Goal: Task Accomplishment & Management: Manage account settings

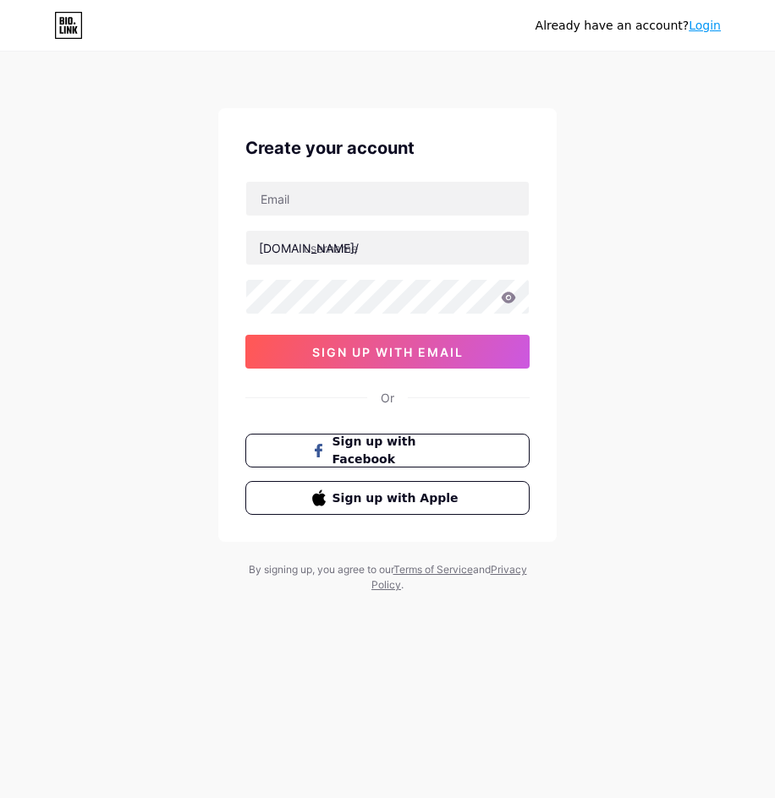
click at [700, 30] on link "Login" at bounding box center [705, 26] width 32 height 14
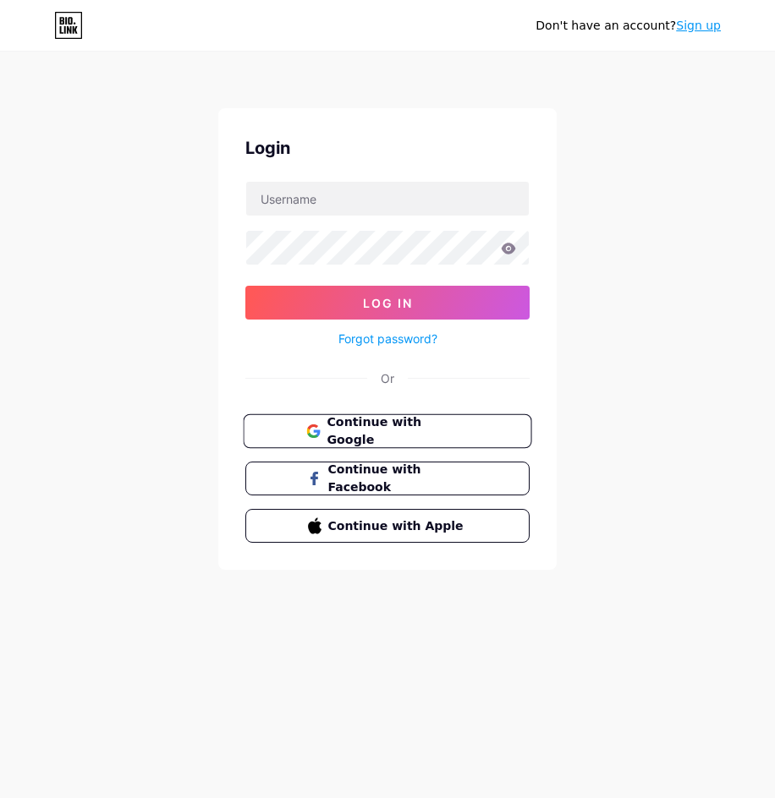
click at [387, 415] on button "Continue with Google" at bounding box center [387, 431] width 288 height 35
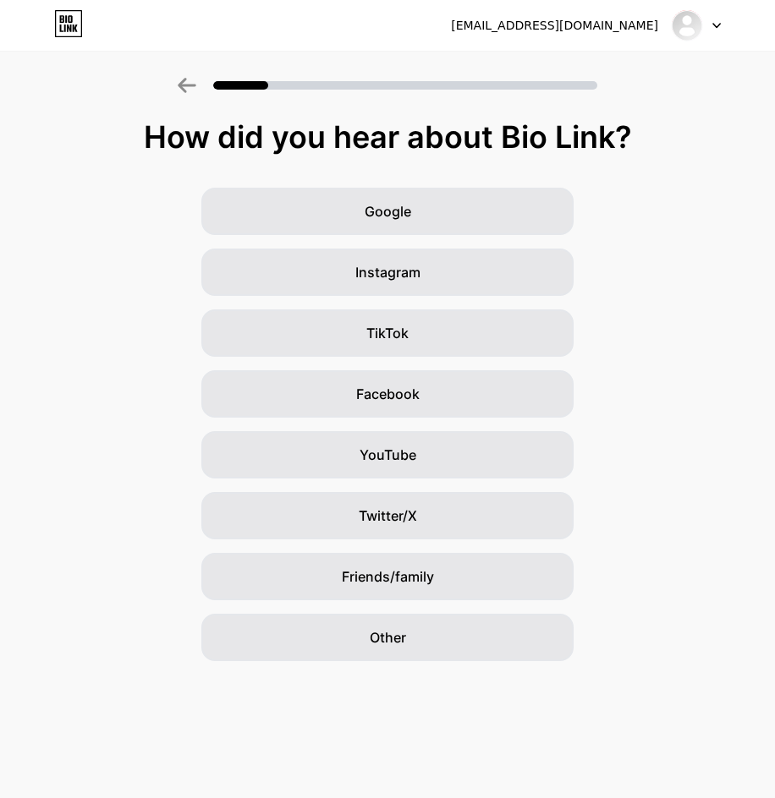
click at [677, 165] on div "How did you hear about Bio Link? Google Instagram TikTok Facebook YouTube Twitt…" at bounding box center [387, 390] width 775 height 541
